Goal: Task Accomplishment & Management: Use online tool/utility

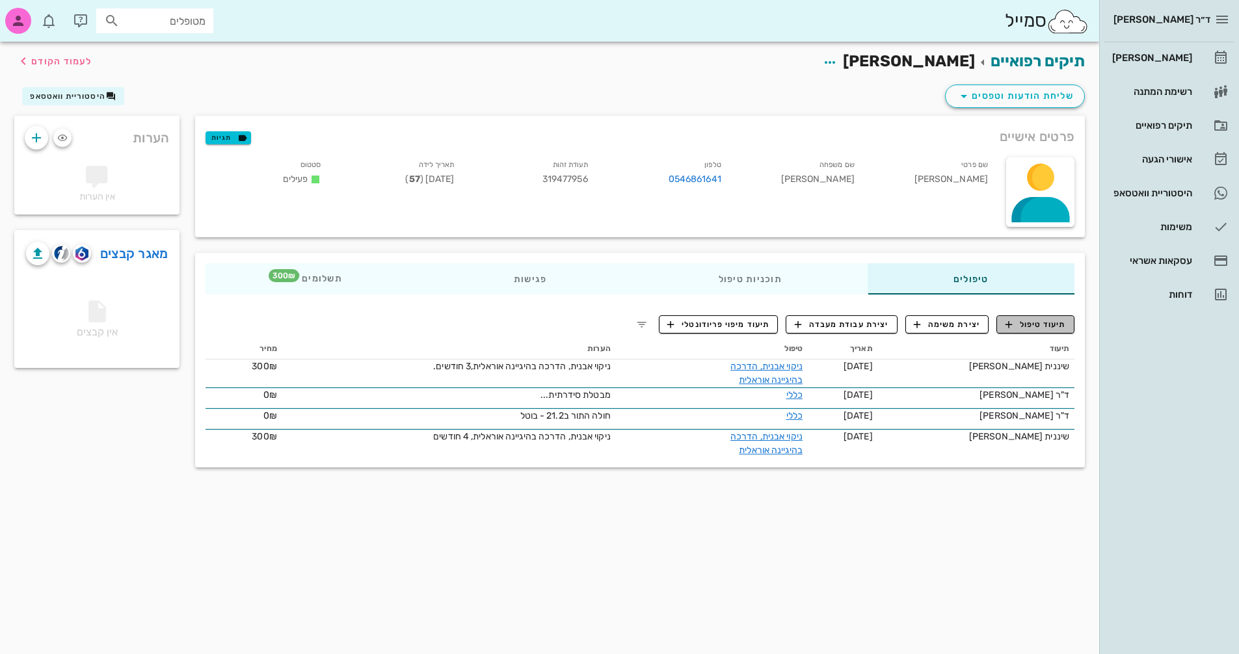
click at [1047, 330] on span "תיעוד טיפול" at bounding box center [1035, 325] width 60 height 12
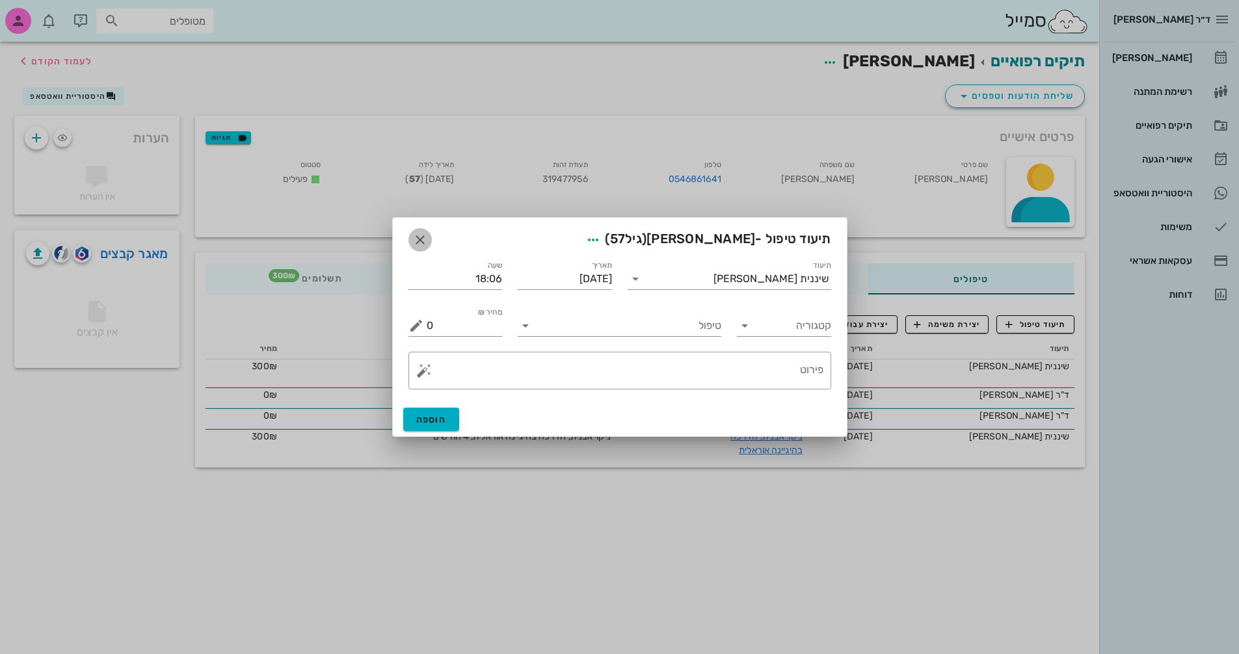
click at [423, 241] on icon "button" at bounding box center [420, 240] width 16 height 16
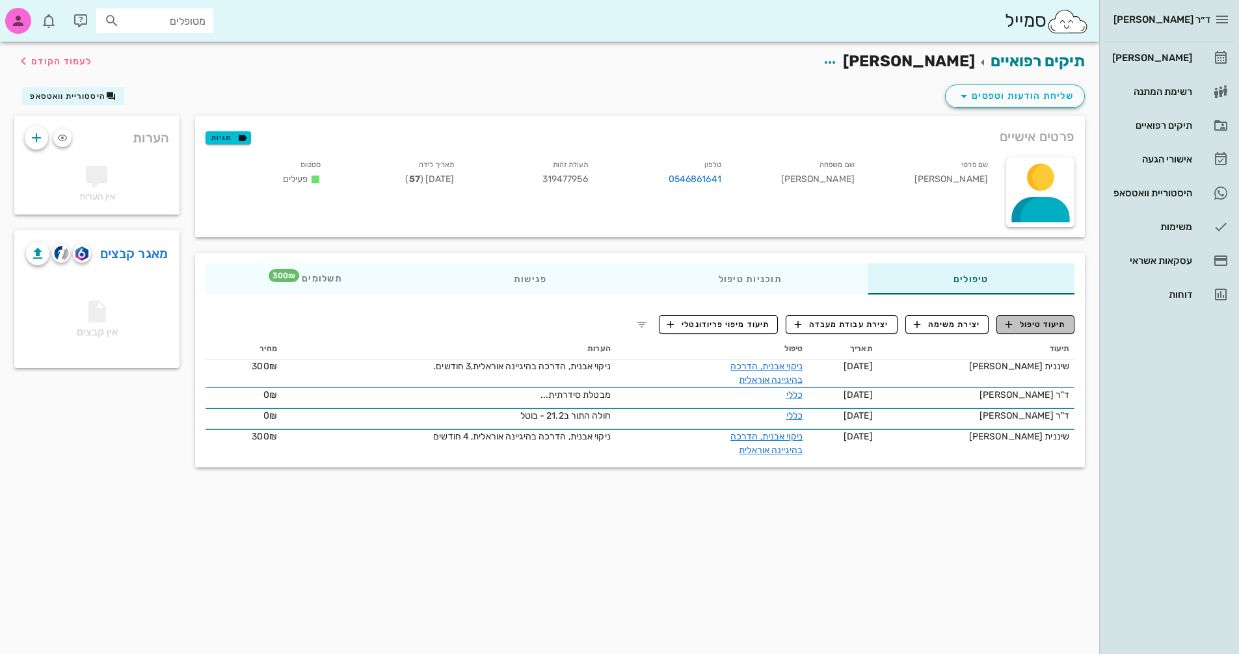
click at [1041, 322] on span "תיעוד טיפול" at bounding box center [1035, 325] width 60 height 12
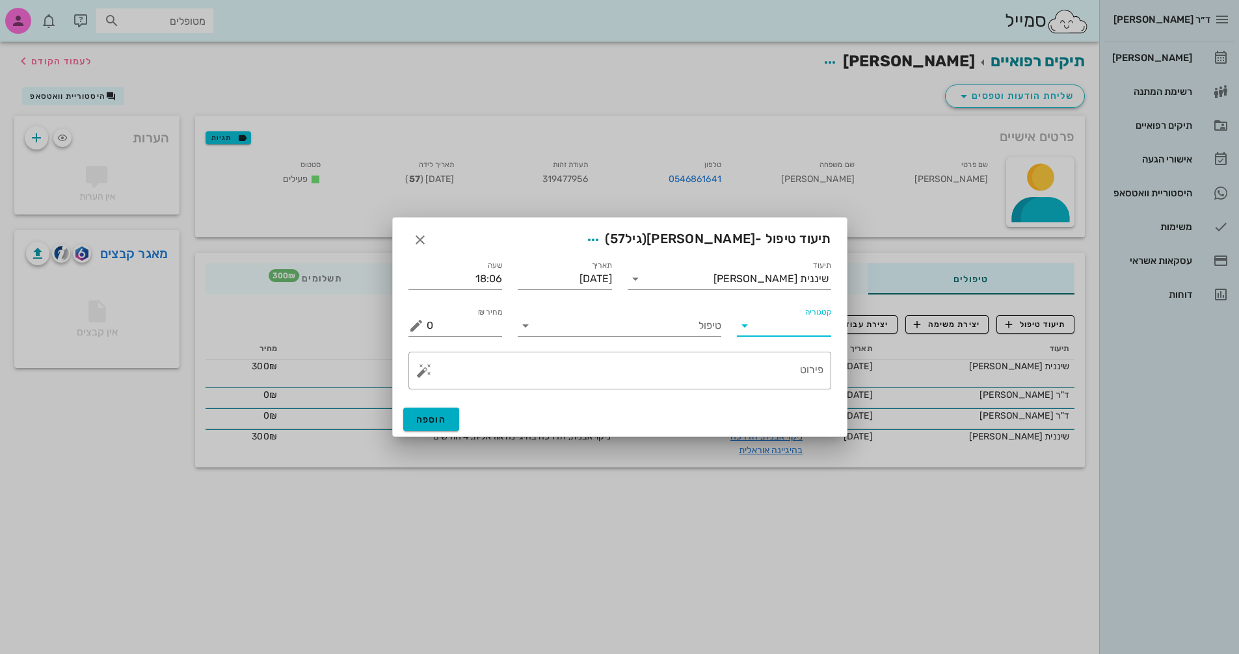
click at [782, 329] on input "קטגוריה" at bounding box center [794, 325] width 73 height 21
click at [801, 388] on div "פריודונטיה" at bounding box center [804, 388] width 114 height 12
type input "פריודונטיה"
click at [642, 314] on div "טיפול" at bounding box center [620, 322] width 204 height 29
click at [646, 327] on input "טיפול" at bounding box center [628, 325] width 185 height 21
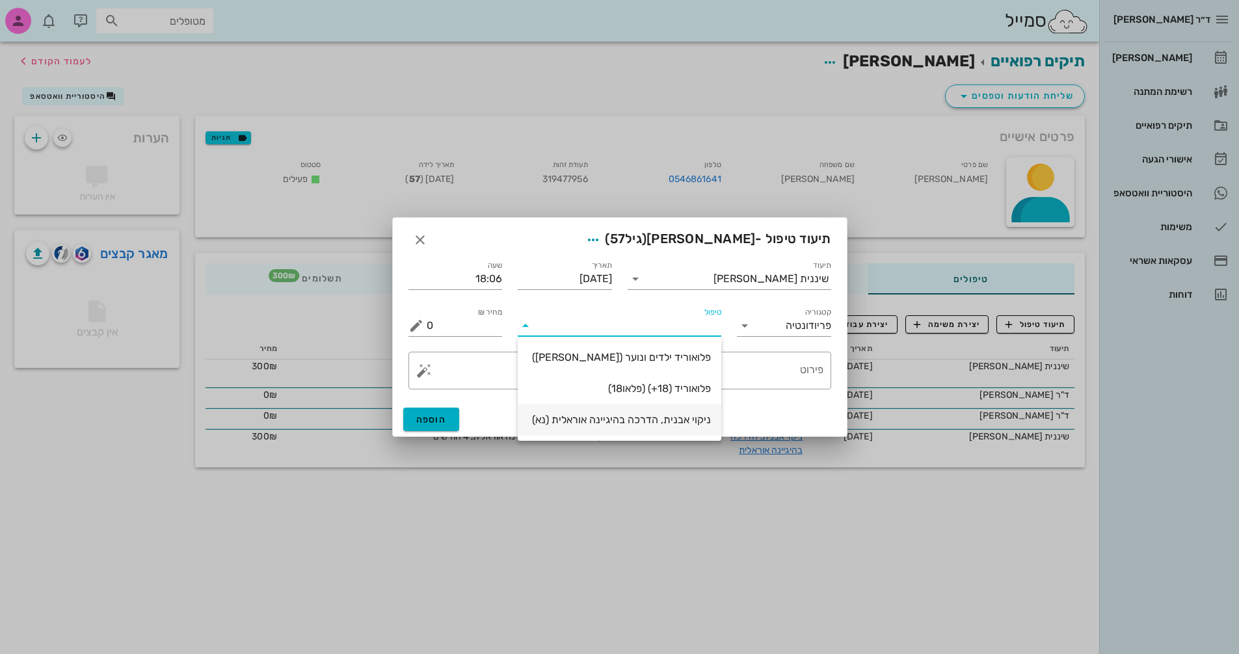
click at [687, 418] on div "ניקוי אבנית, הדרכה בהיגיינה אוראלית (נא)" at bounding box center [619, 420] width 183 height 12
type input "300"
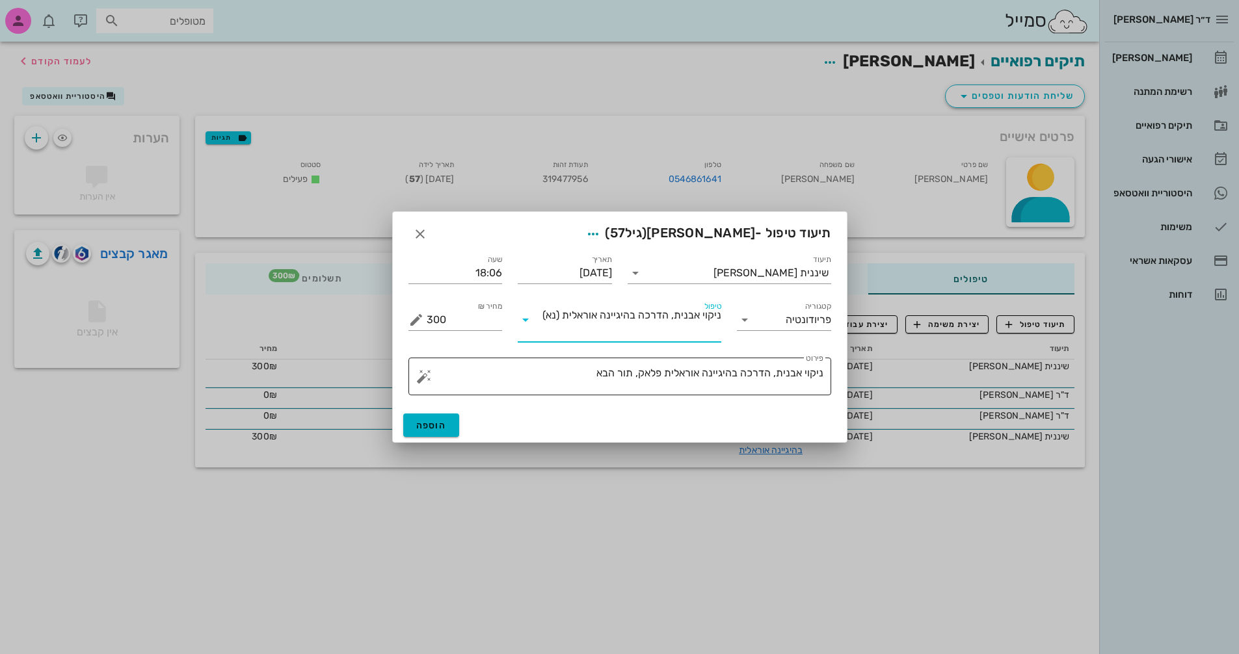
click at [546, 371] on textarea "ניקוי אבנית, הדרכה בהיגיינה אוראלית פלאק, תור הבא" at bounding box center [625, 379] width 397 height 31
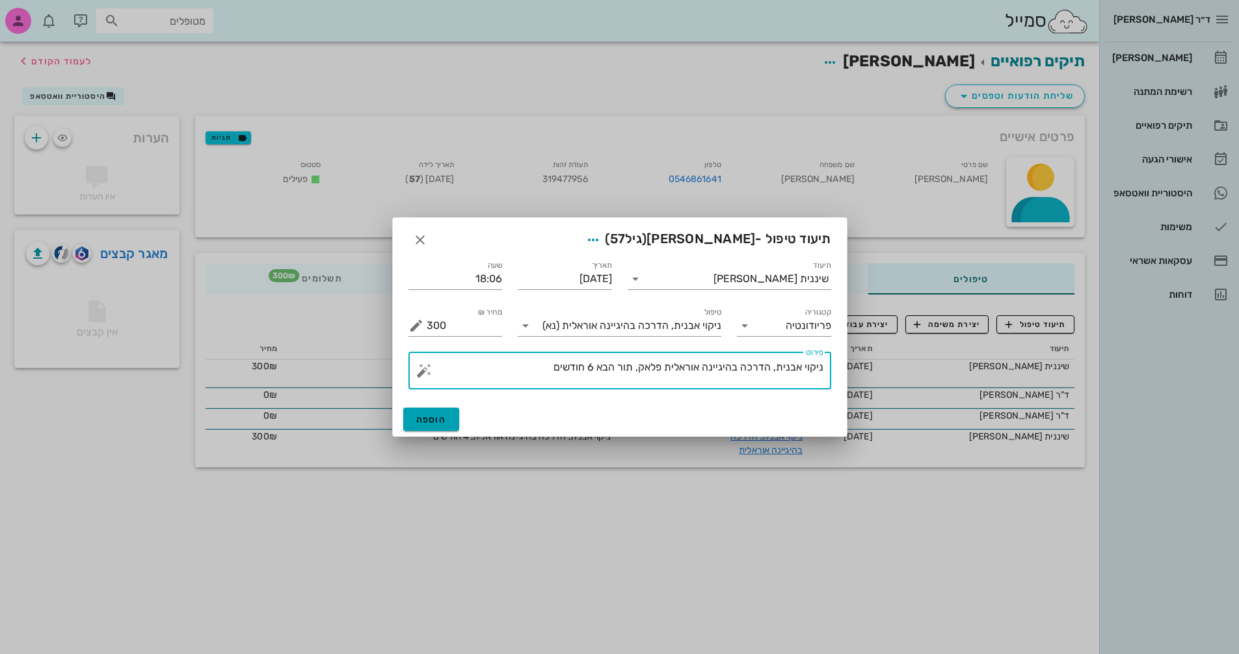
type textarea "ניקוי אבנית, הדרכה בהיגיינה אוראלית פלאק, תור הבא 6 חודשים"
click at [446, 419] on button "הוספה" at bounding box center [431, 419] width 57 height 23
